Goal: Transaction & Acquisition: Purchase product/service

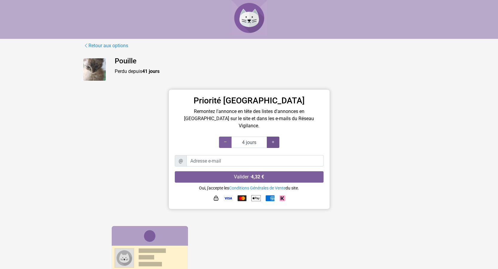
click at [274, 139] on icon at bounding box center [273, 142] width 5 height 6
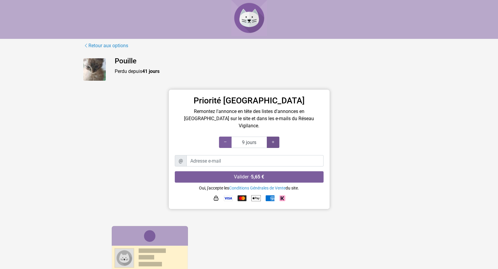
click at [274, 139] on icon at bounding box center [273, 142] width 5 height 6
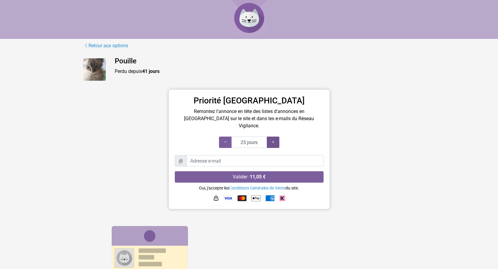
type input "30 jours"
click at [271, 139] on icon at bounding box center [273, 142] width 5 height 6
click at [216, 156] on input "Adresse e-mail" at bounding box center [254, 160] width 137 height 11
paste input "[EMAIL_ADDRESS][DOMAIN_NAME]"
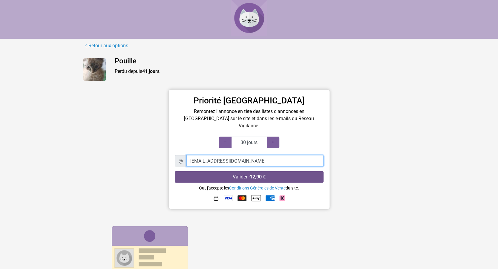
type input "itforshell+pouille@gmail.com"
click at [254, 174] on strong "12,90 €" at bounding box center [258, 177] width 16 height 6
